Goal: Check status: Check status

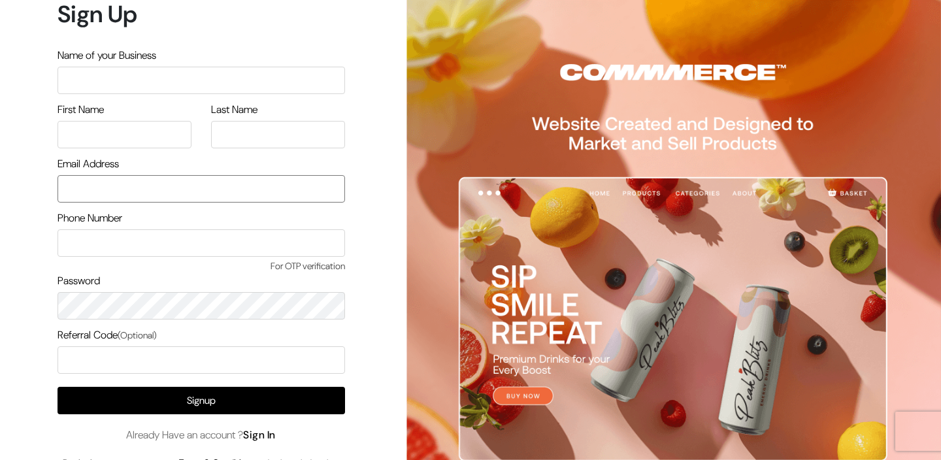
type input "care@petamore.in"
click at [271, 434] on link "Sign In" at bounding box center [259, 435] width 33 height 14
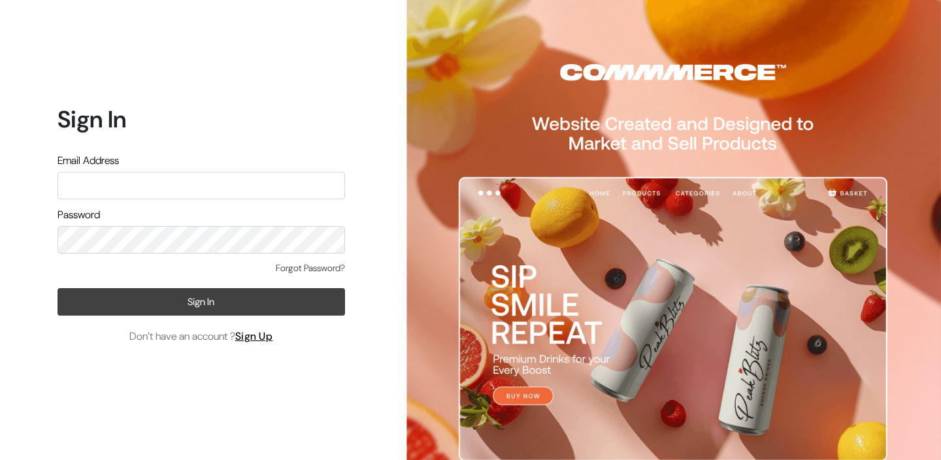
type input "[EMAIL_ADDRESS][DOMAIN_NAME]"
click at [177, 310] on button "Sign In" at bounding box center [202, 301] width 288 height 27
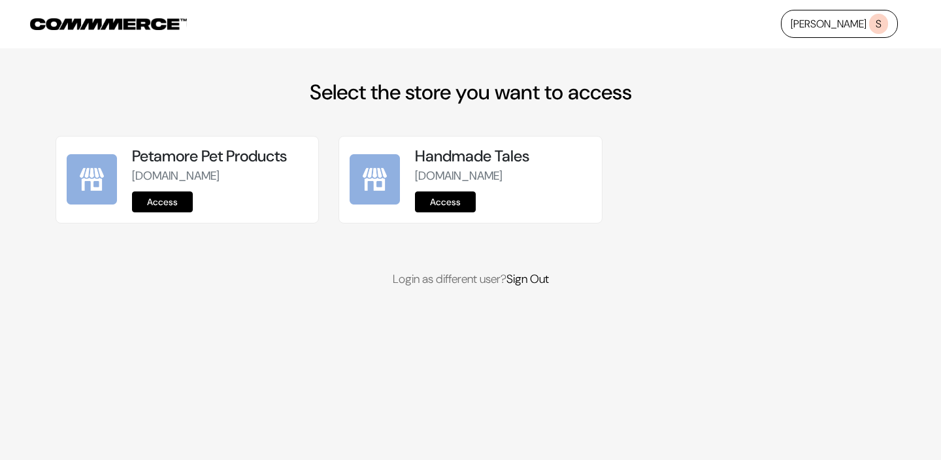
click at [169, 205] on link "Access" at bounding box center [162, 201] width 61 height 21
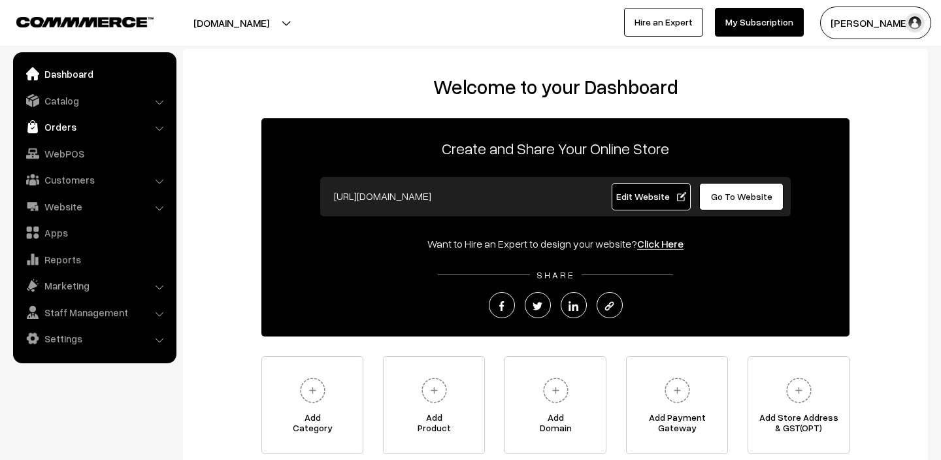
click at [91, 128] on link "Orders" at bounding box center [94, 127] width 156 height 24
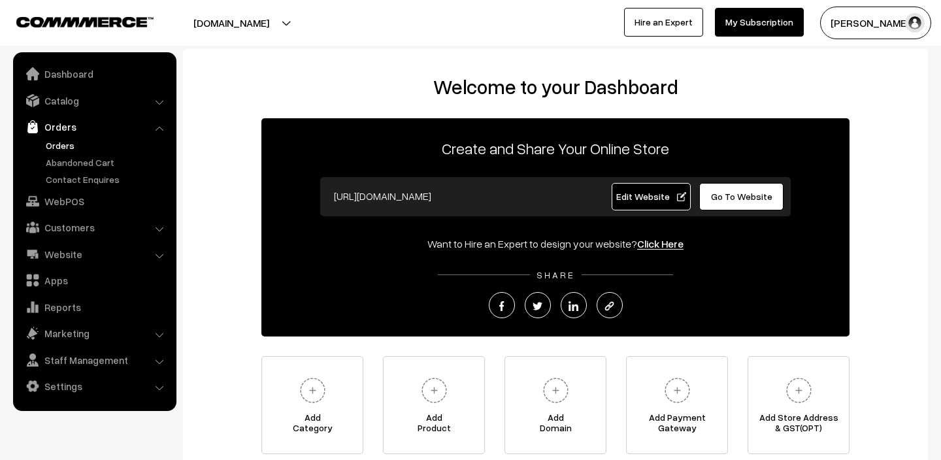
click at [69, 142] on link "Orders" at bounding box center [106, 146] width 129 height 14
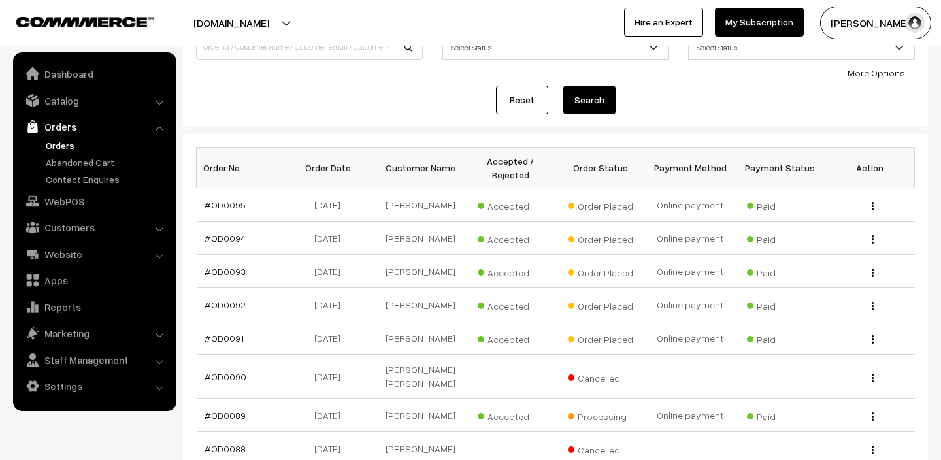
scroll to position [124, 0]
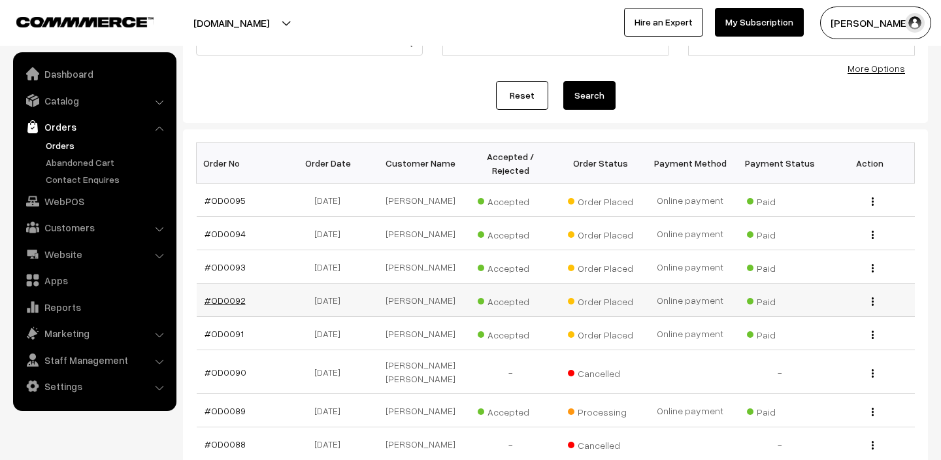
click at [222, 306] on link "#OD0092" at bounding box center [225, 300] width 41 height 11
